Goal: Task Accomplishment & Management: Manage account settings

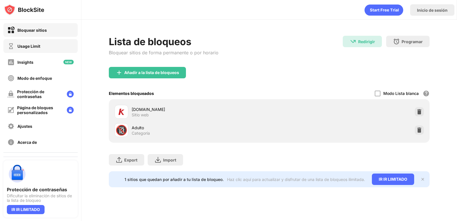
click at [34, 43] on div "Usage Limit" at bounding box center [23, 46] width 33 height 7
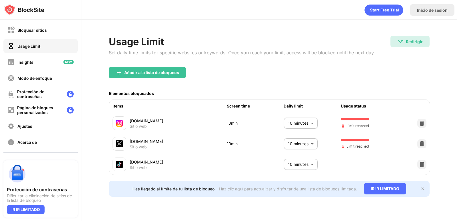
click at [312, 126] on body "Bloquear sitios Usage Limit Insights Modo de enfoque Protección de contraseñas …" at bounding box center [228, 110] width 457 height 221
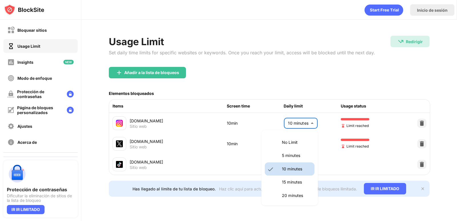
click at [295, 151] on li "5 minutes" at bounding box center [290, 155] width 50 height 13
type input "*"
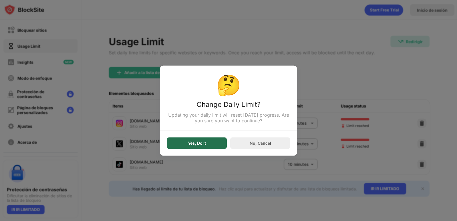
click at [213, 141] on div "Yes, Do It" at bounding box center [197, 142] width 60 height 11
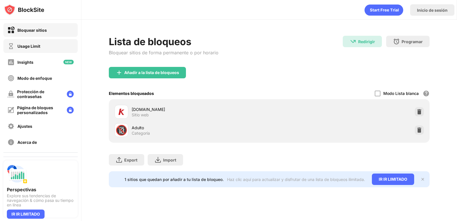
click at [26, 50] on div "Usage Limit" at bounding box center [40, 46] width 74 height 14
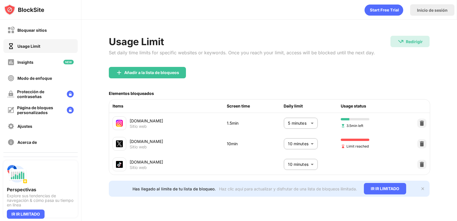
click at [310, 146] on body "Bloquear sitios Usage Limit Insights Modo de enfoque Protección de contraseñas …" at bounding box center [228, 110] width 457 height 221
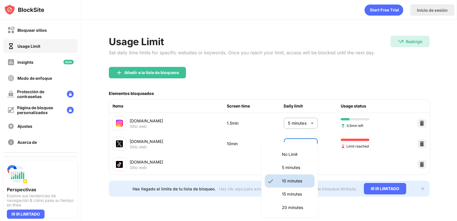
click at [293, 169] on p "5 minutes" at bounding box center [296, 167] width 29 height 6
type input "*"
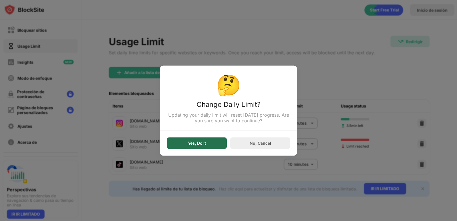
click at [194, 142] on div "Yes, Do It" at bounding box center [197, 142] width 18 height 5
